Goal: Navigation & Orientation: Find specific page/section

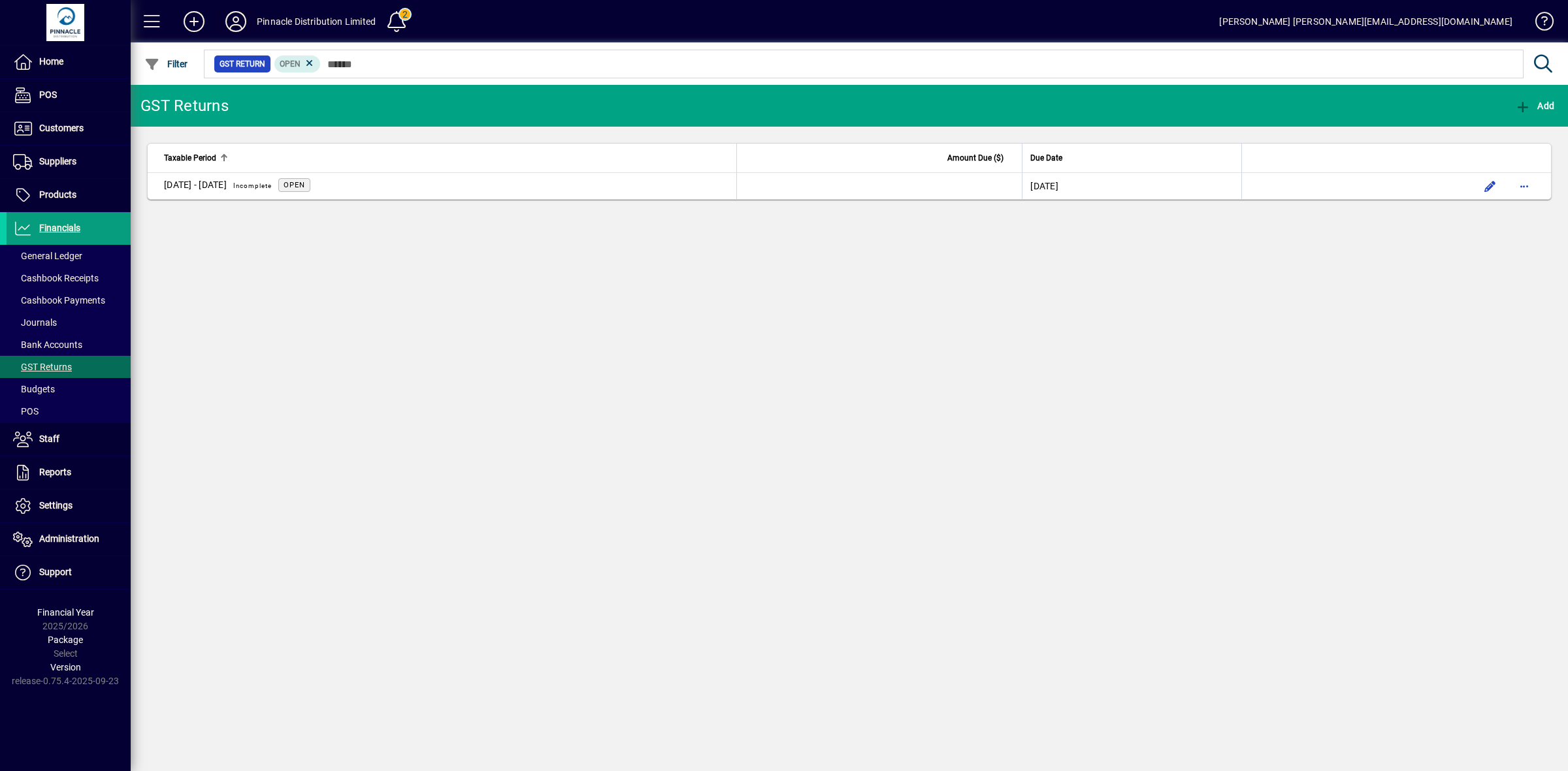
click at [242, 17] on icon at bounding box center [236, 21] width 27 height 21
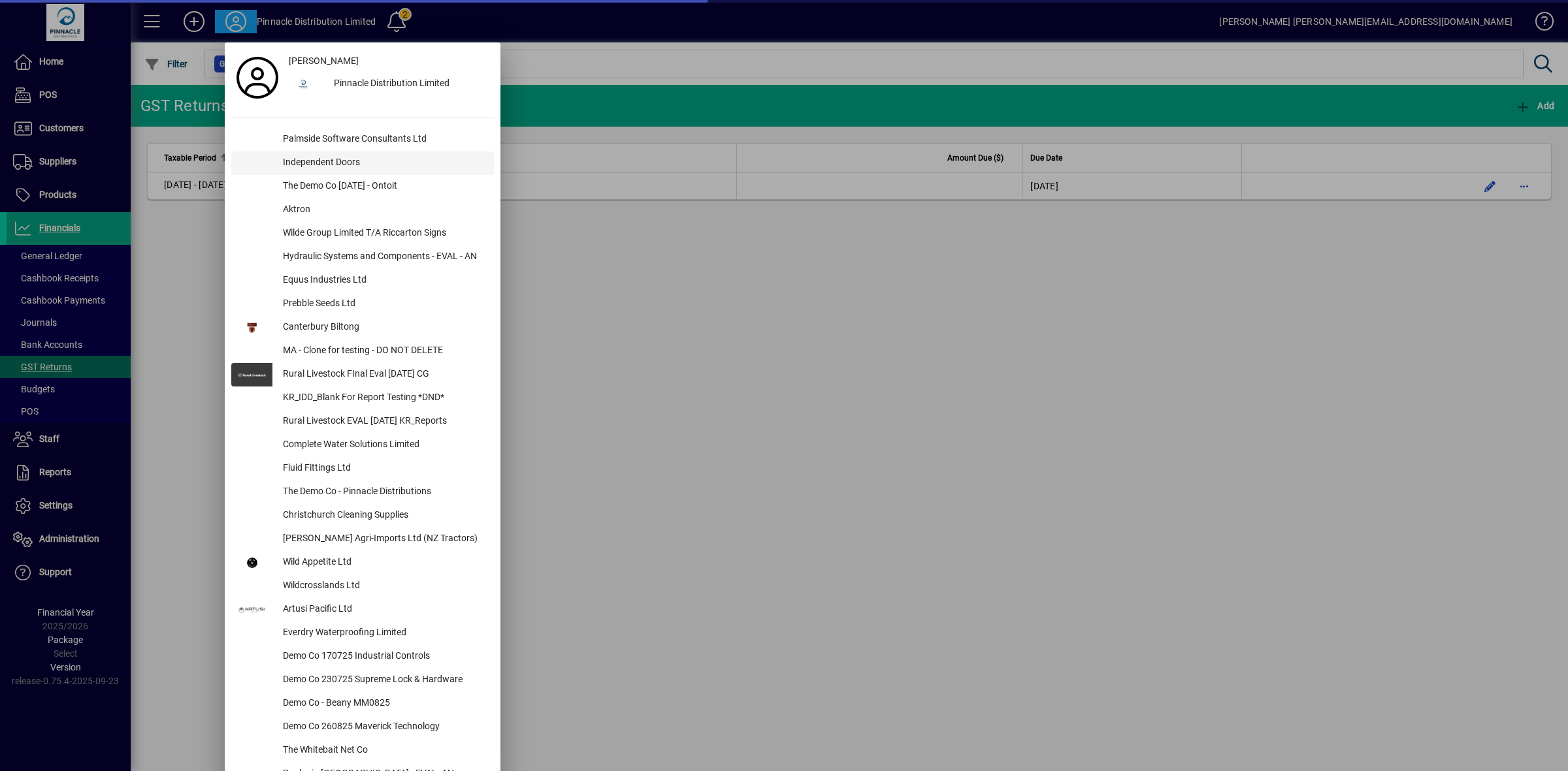
click at [309, 165] on div "Independent Doors" at bounding box center [383, 163] width 221 height 24
